Goal: Task Accomplishment & Management: Use online tool/utility

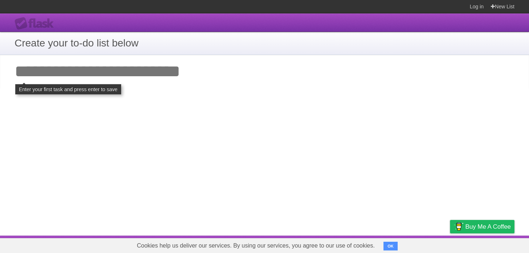
click at [234, 72] on input "Add your first task" at bounding box center [264, 71] width 529 height 33
type input "*"
click input "**********" at bounding box center [0, 0] width 0 height 0
click at [77, 75] on input "Add your first task" at bounding box center [264, 71] width 529 height 33
type input "*"
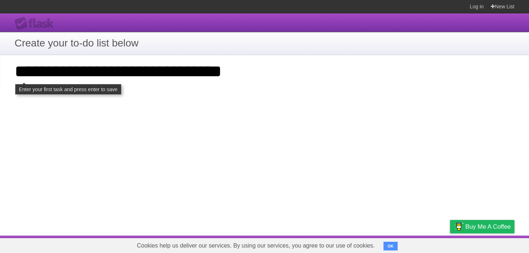
type input "**********"
click input "**********" at bounding box center [0, 0] width 0 height 0
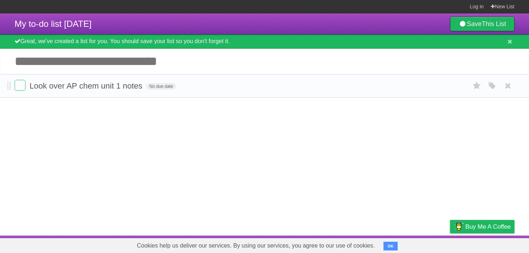
click at [183, 89] on form "Look over AP chem unit 1 notes No due date White Red Blue Green Purple Orange" at bounding box center [264, 86] width 499 height 12
click at [161, 87] on span "No due date" at bounding box center [160, 86] width 29 height 7
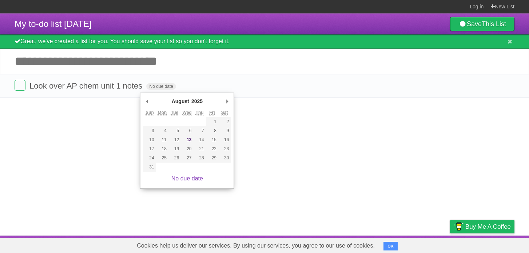
click at [96, 131] on article "My to-do list [DATE] Save This List Great, we've created a list for you. You sh…" at bounding box center [264, 124] width 529 height 222
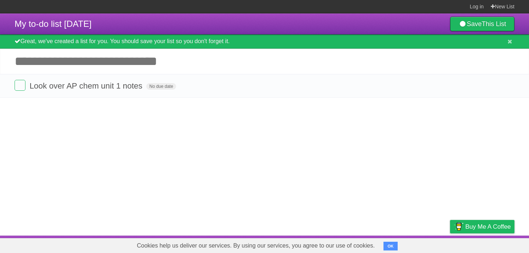
click at [95, 71] on input "Add another task" at bounding box center [264, 61] width 529 height 25
click at [145, 64] on input "Add another task" at bounding box center [264, 61] width 529 height 25
click at [72, 66] on input "Add another task" at bounding box center [264, 61] width 529 height 25
click at [80, 63] on input "Add another task" at bounding box center [264, 61] width 529 height 25
click at [316, 70] on input "Add another task" at bounding box center [264, 61] width 529 height 25
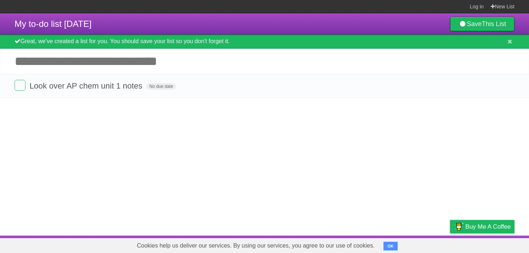
click at [314, 64] on input "Add another task" at bounding box center [264, 61] width 529 height 25
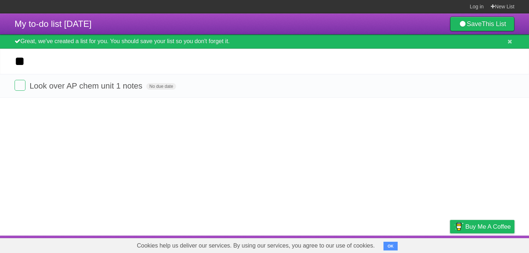
type input "*"
type input "**********"
click input "*********" at bounding box center [0, 0] width 0 height 0
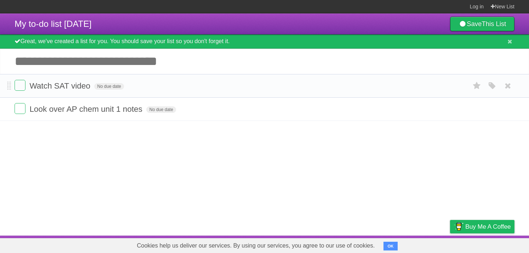
drag, startPoint x: 176, startPoint y: 111, endPoint x: 168, endPoint y: 79, distance: 32.2
click at [168, 80] on ul "Watch SAT video No due date White Red Blue Green Purple Orange Look over AP che…" at bounding box center [264, 97] width 529 height 47
click at [200, 136] on article "My to-do list [DATE] Save This List Great, we've created a list for you. You sh…" at bounding box center [264, 124] width 529 height 222
drag, startPoint x: 41, startPoint y: 116, endPoint x: 43, endPoint y: 99, distance: 16.8
click at [43, 99] on ul "Watch SAT video No due date White Red Blue Green Purple Orange Look over AP che…" at bounding box center [264, 97] width 529 height 47
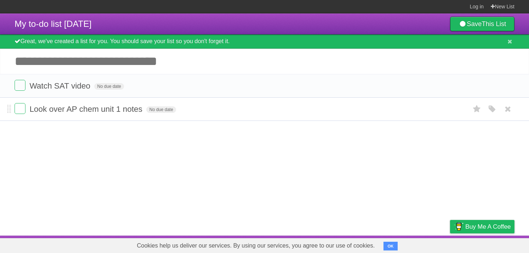
click at [110, 108] on span "Look over AP chem unit 1 notes" at bounding box center [86, 109] width 114 height 9
type input "**********"
click at [150, 92] on form "Watch SAT video No due date White Red Blue Green Purple Orange" at bounding box center [264, 86] width 499 height 12
click at [85, 91] on span "Watch SAT video" at bounding box center [60, 85] width 63 height 9
type input "**********"
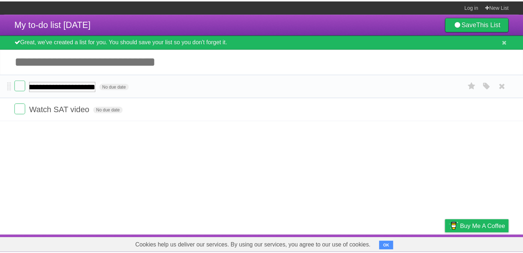
scroll to position [0, 49]
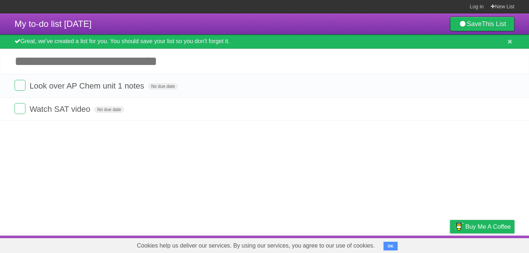
click at [101, 152] on article "My to-do list [DATE] Save This List Great, we've created a list for you. You sh…" at bounding box center [264, 124] width 529 height 222
click at [206, 85] on form "Look over AP Chem unit 1 notes No due date White Red Blue Green Purple Orange" at bounding box center [264, 86] width 499 height 12
click at [224, 57] on input "Add another task" at bounding box center [264, 61] width 529 height 25
click at [19, 89] on label at bounding box center [20, 85] width 11 height 11
click at [18, 83] on label at bounding box center [20, 85] width 11 height 11
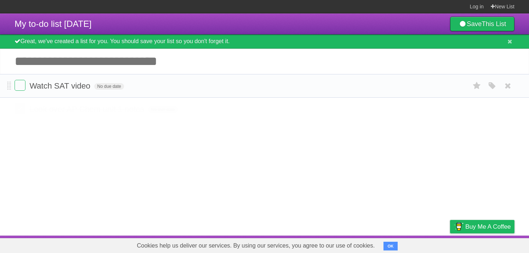
click at [27, 109] on form "Look over AP Chem unit 1 notes No due date White Red Blue Green Purple Orange" at bounding box center [264, 109] width 499 height 12
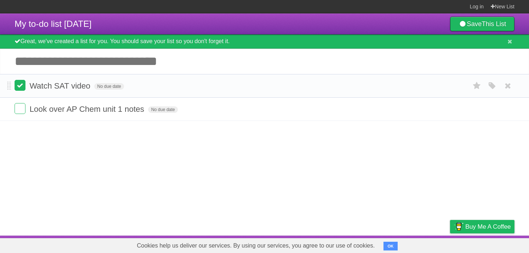
click at [21, 90] on label at bounding box center [20, 85] width 11 height 11
click at [22, 108] on label at bounding box center [20, 108] width 11 height 11
